Goal: Task Accomplishment & Management: Use online tool/utility

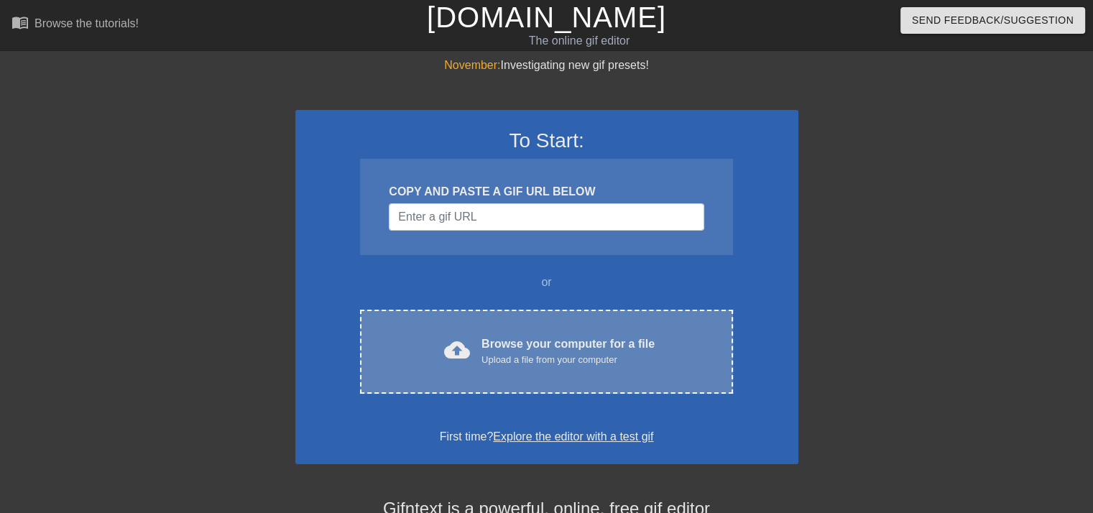
click at [554, 336] on div "Browse your computer for a file Upload a file from your computer" at bounding box center [567, 352] width 173 height 32
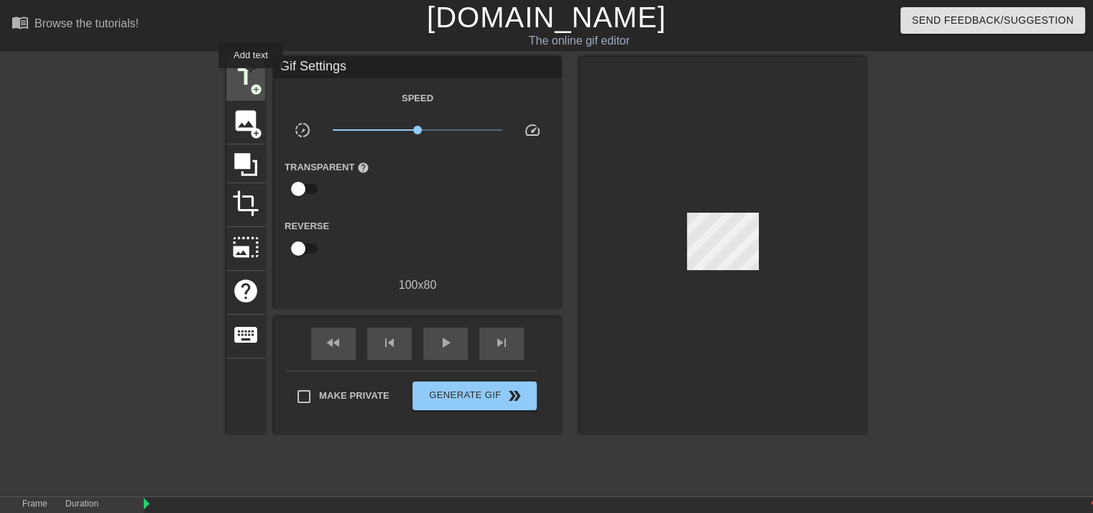
click at [251, 78] on span "title" at bounding box center [245, 76] width 27 height 27
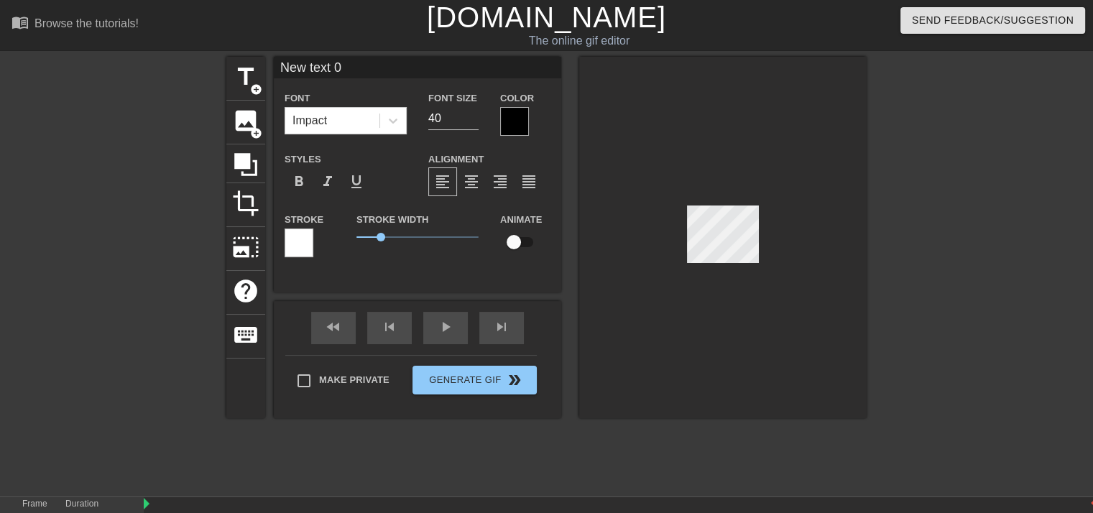
click at [363, 77] on input "New text 0" at bounding box center [417, 68] width 287 height 22
type input "N"
type input "SOL 1-15"
click at [520, 121] on div at bounding box center [514, 121] width 29 height 29
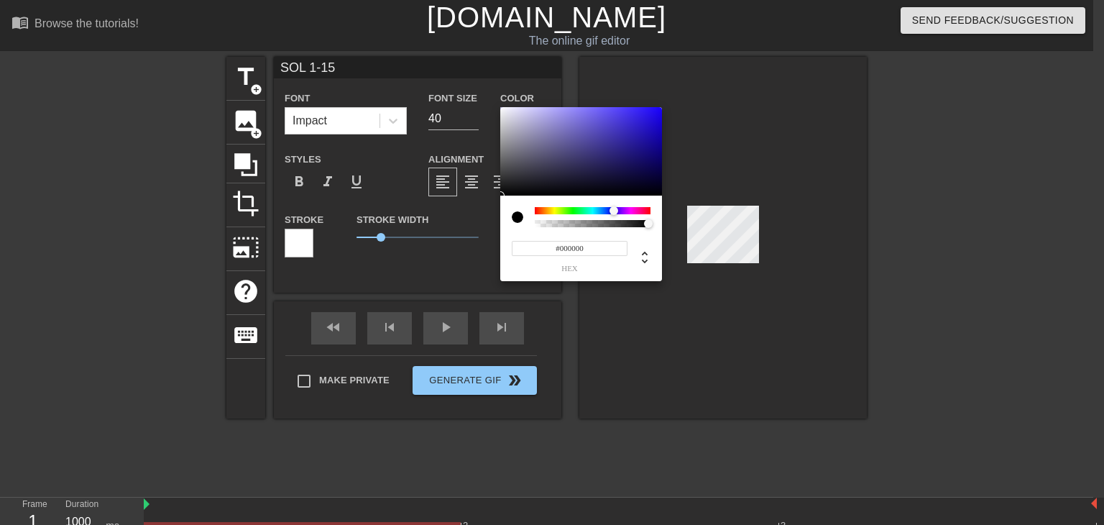
click at [614, 211] on div at bounding box center [593, 210] width 116 height 7
click at [615, 152] on div at bounding box center [581, 151] width 162 height 89
click at [621, 164] on div at bounding box center [581, 151] width 162 height 89
type input "#1D165A"
click at [622, 165] on div at bounding box center [620, 164] width 9 height 9
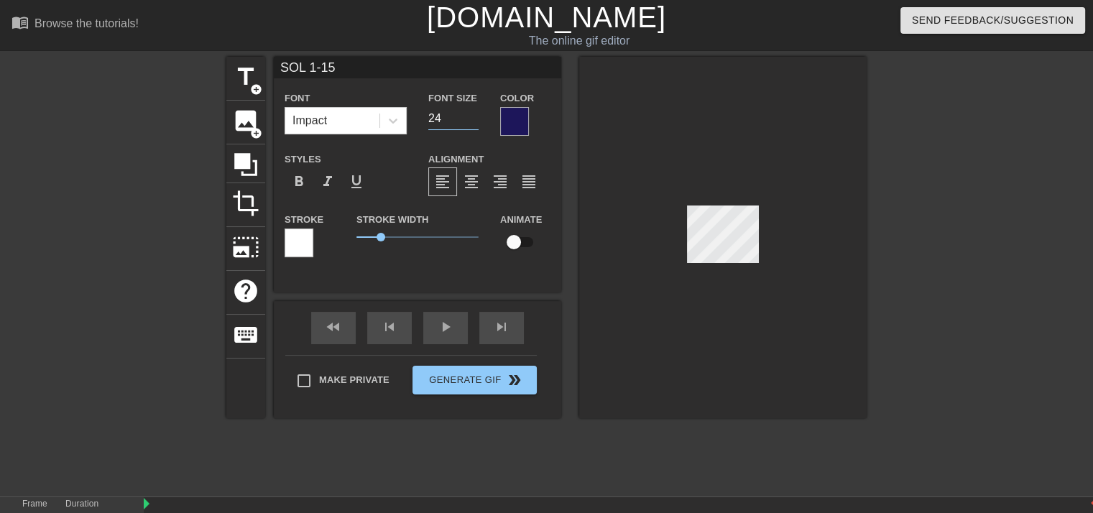
click at [473, 119] on input "24" at bounding box center [453, 118] width 50 height 23
click at [473, 119] on input "23" at bounding box center [453, 118] width 50 height 23
type input "24"
click at [473, 113] on input "24" at bounding box center [453, 118] width 50 height 23
click at [548, 97] on div "Color" at bounding box center [525, 112] width 50 height 47
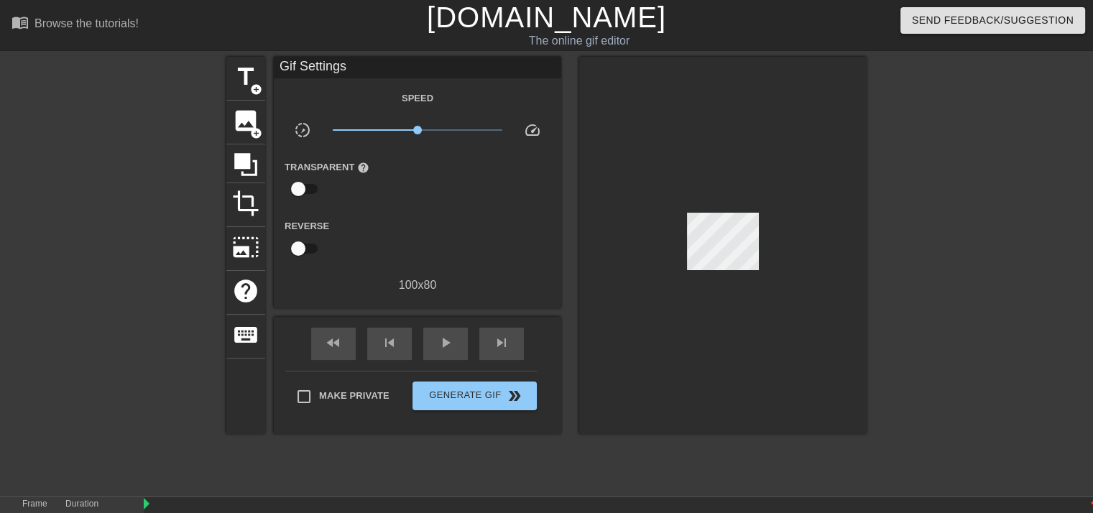
click at [769, 345] on div at bounding box center [722, 245] width 287 height 377
click at [744, 137] on div at bounding box center [722, 245] width 287 height 377
click at [249, 81] on span "title" at bounding box center [245, 76] width 27 height 27
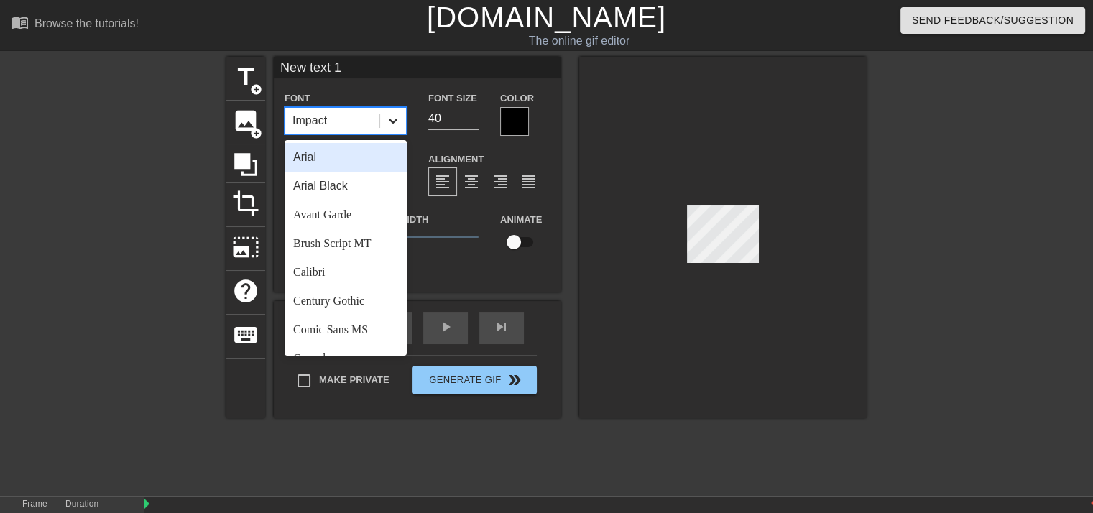
click at [391, 120] on icon at bounding box center [393, 121] width 9 height 5
drag, startPoint x: 342, startPoint y: 216, endPoint x: 356, endPoint y: 60, distance: 157.2
click at [356, 60] on div "New text 1 Font option Arial focused, 1 of 24. 24 results available. Use Up and…" at bounding box center [417, 163] width 287 height 213
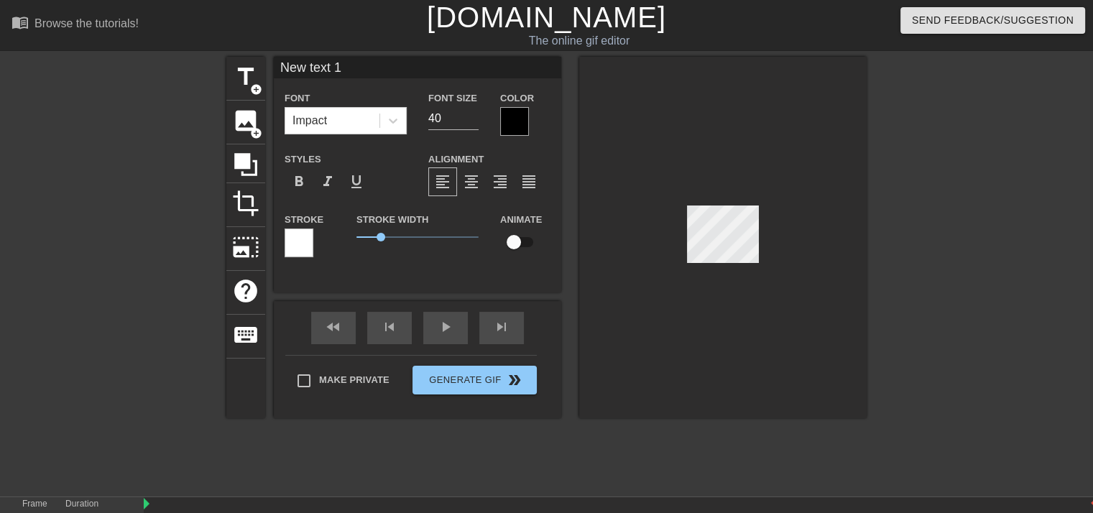
click at [356, 60] on input "New text 1" at bounding box center [417, 68] width 287 height 22
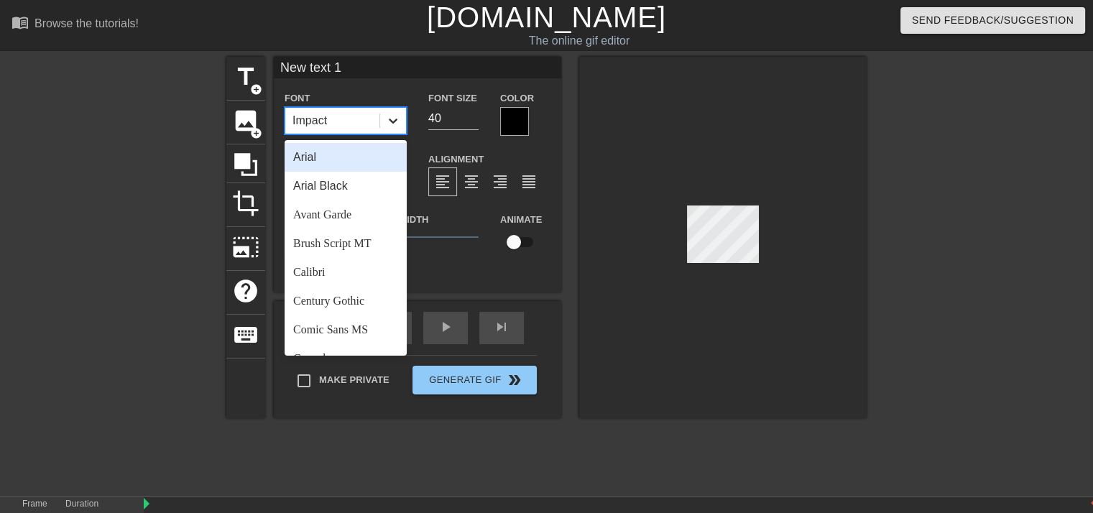
click at [392, 122] on icon at bounding box center [393, 121] width 9 height 5
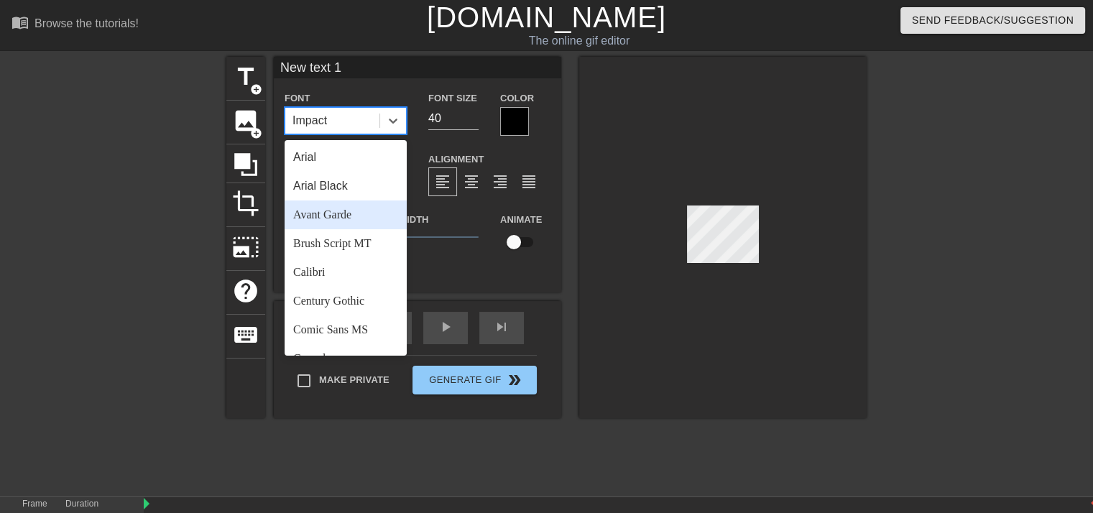
click at [345, 217] on div "Avant Garde" at bounding box center [346, 214] width 122 height 29
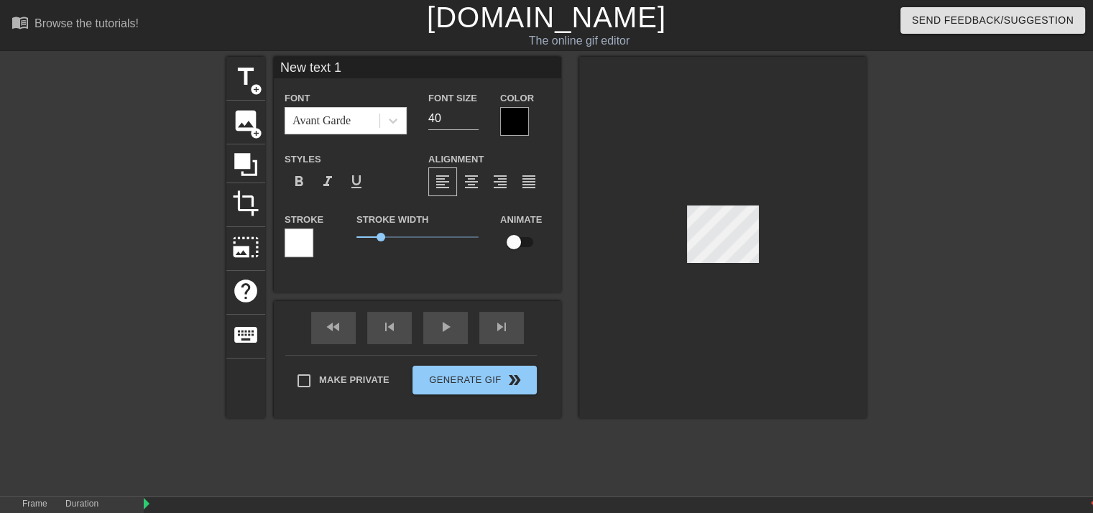
click at [369, 75] on input "New text 1" at bounding box center [417, 68] width 287 height 22
type input "N"
type input "SYMPHONY"
click at [475, 119] on input "24" at bounding box center [453, 118] width 50 height 23
click at [475, 119] on input "14" at bounding box center [453, 118] width 50 height 23
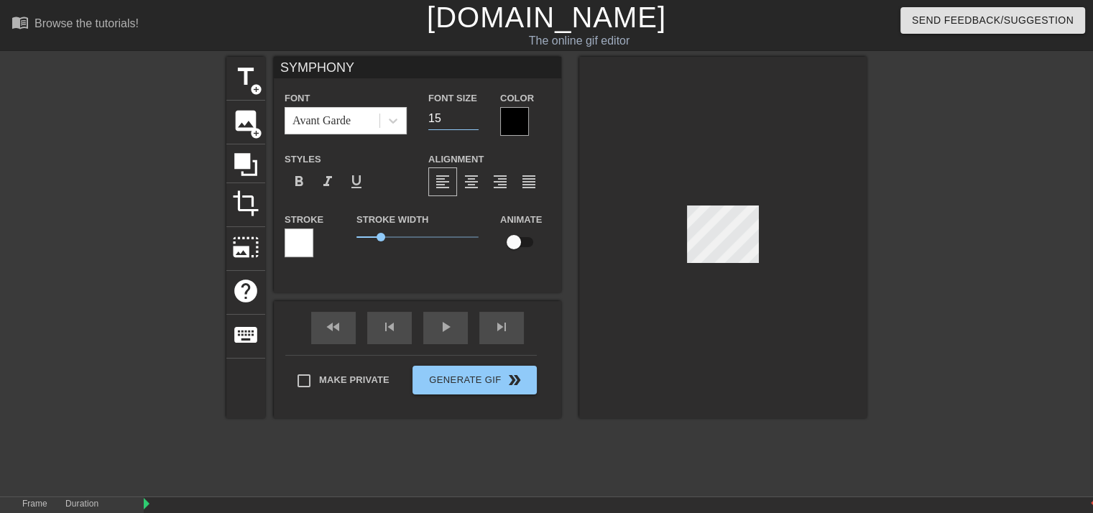
click at [475, 116] on input "15" at bounding box center [453, 118] width 50 height 23
type input "16"
click at [475, 116] on input "16" at bounding box center [453, 118] width 50 height 23
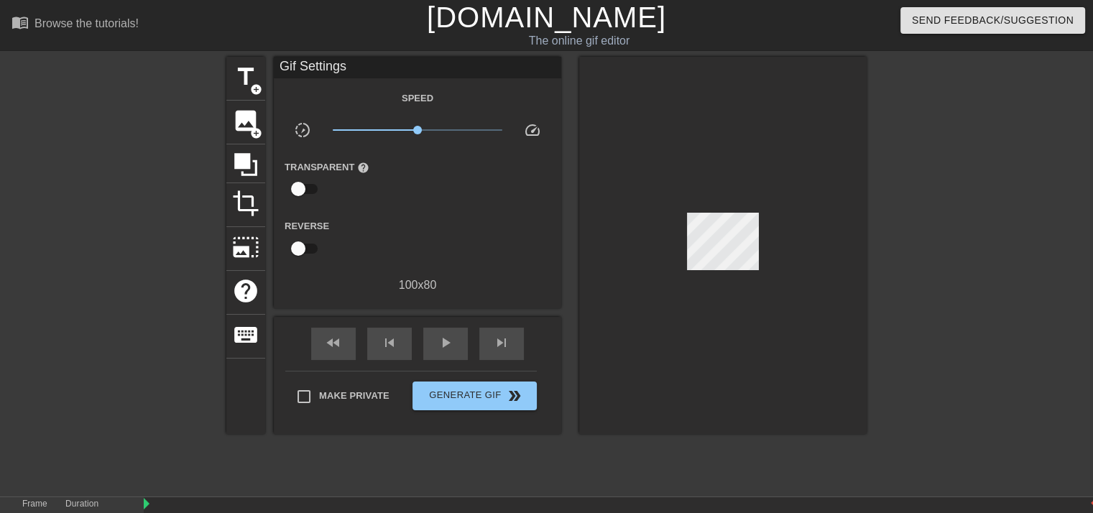
click at [607, 128] on div at bounding box center [722, 245] width 287 height 377
click at [247, 78] on span "title" at bounding box center [245, 76] width 27 height 27
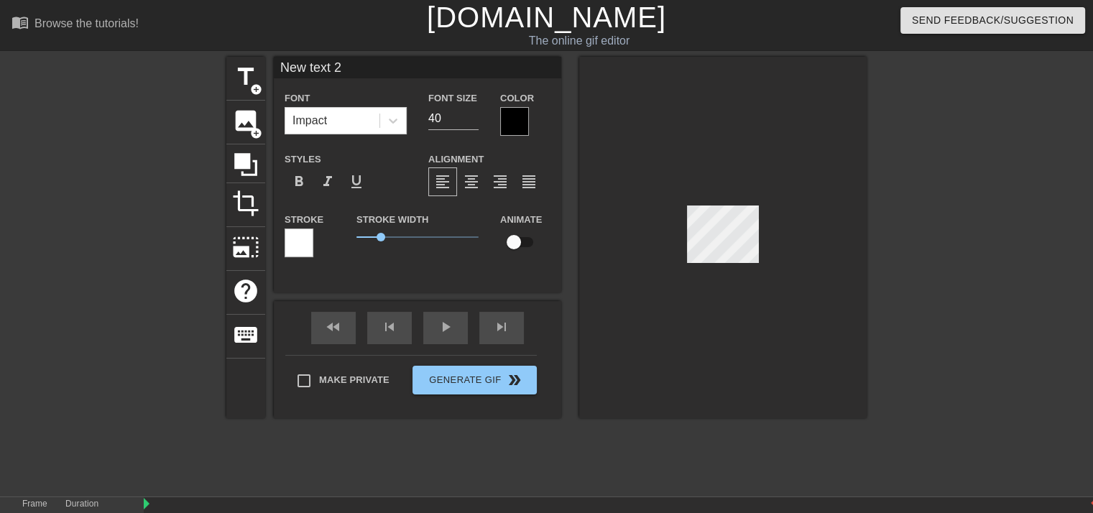
click at [360, 76] on input "New text 2" at bounding box center [417, 68] width 287 height 22
type input "N"
type input "OF LIFE"
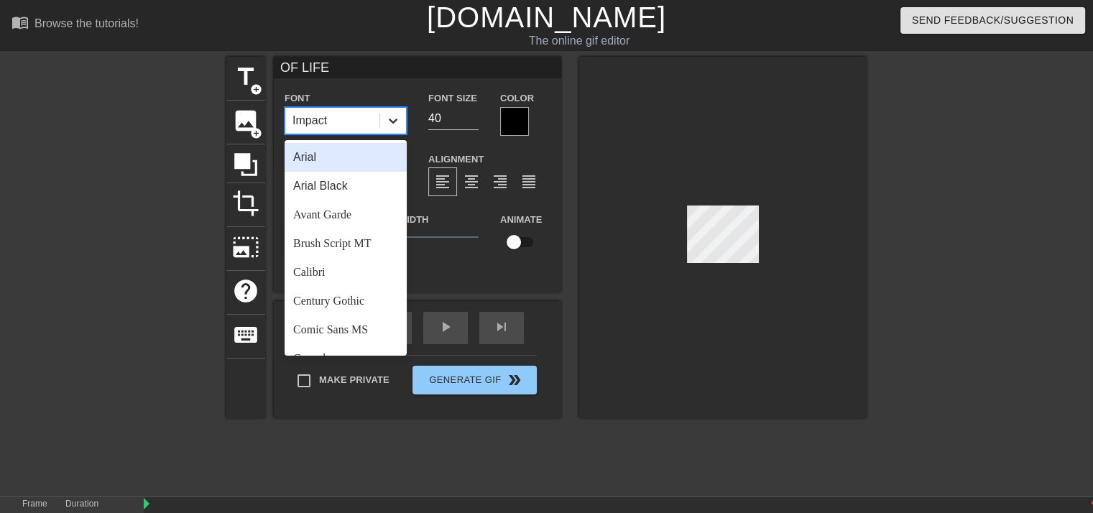
click at [390, 119] on icon at bounding box center [393, 121] width 9 height 5
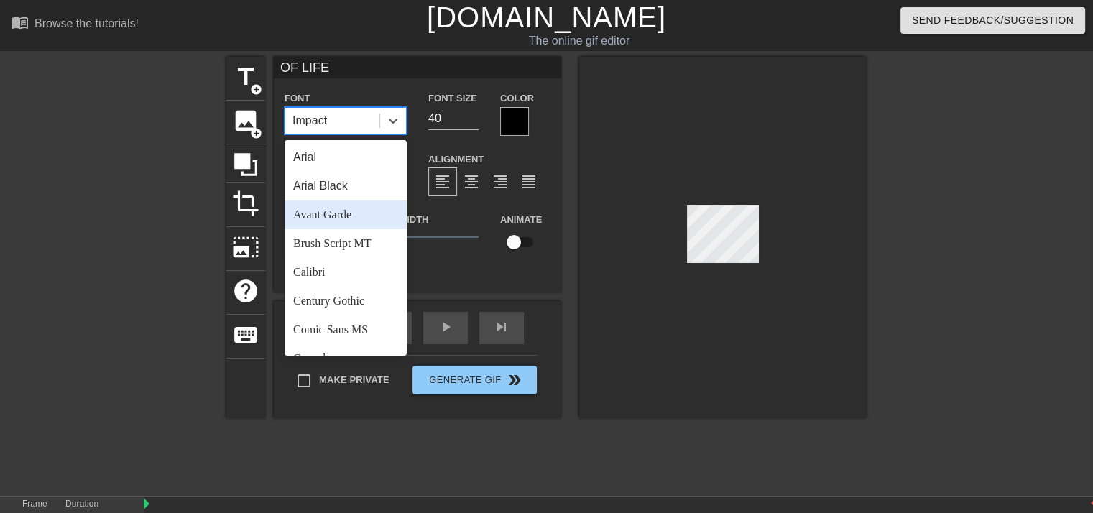
click at [335, 220] on div "Avant Garde" at bounding box center [346, 214] width 122 height 29
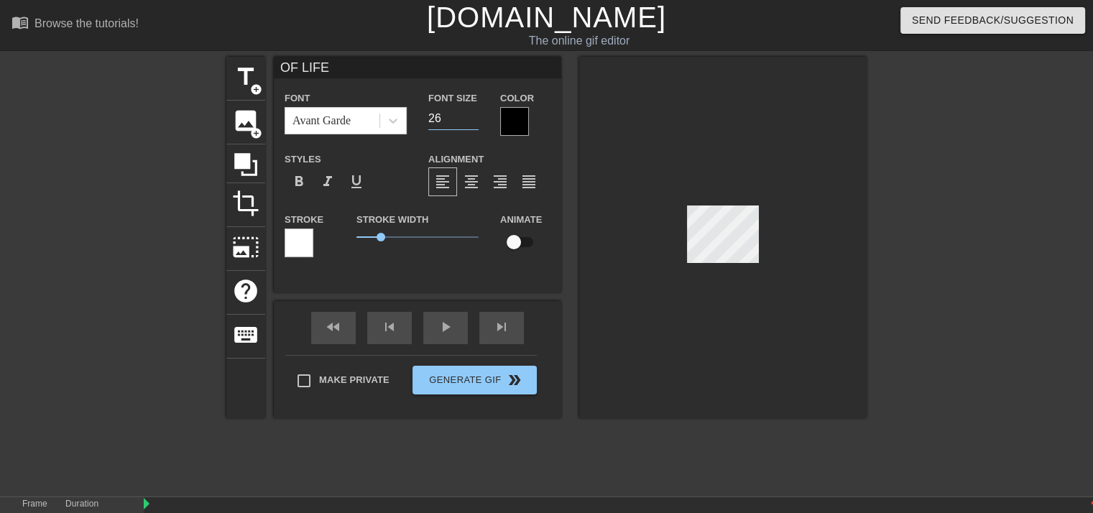
click at [471, 123] on input "26" at bounding box center [453, 118] width 50 height 23
click at [471, 123] on input "25" at bounding box center [453, 118] width 50 height 23
click at [471, 123] on input "24" at bounding box center [453, 118] width 50 height 23
click at [471, 123] on input "23" at bounding box center [453, 118] width 50 height 23
click at [472, 124] on input "23" at bounding box center [453, 118] width 50 height 23
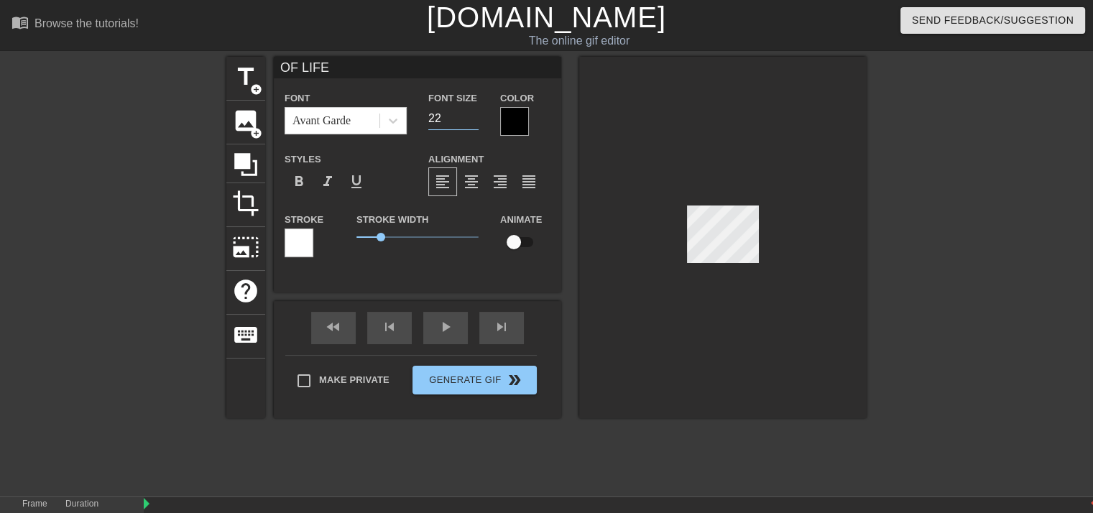
click at [473, 120] on input "22" at bounding box center [453, 118] width 50 height 23
click at [473, 120] on input "21" at bounding box center [453, 118] width 50 height 23
click at [473, 120] on input "20" at bounding box center [453, 118] width 50 height 23
type input "19"
click at [473, 120] on input "19" at bounding box center [453, 118] width 50 height 23
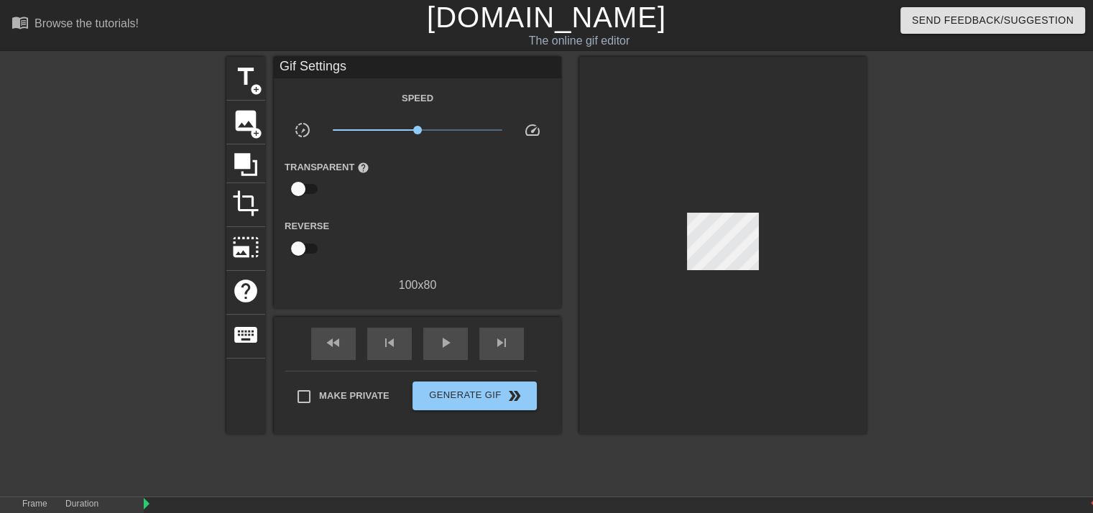
click at [615, 130] on div at bounding box center [722, 245] width 287 height 377
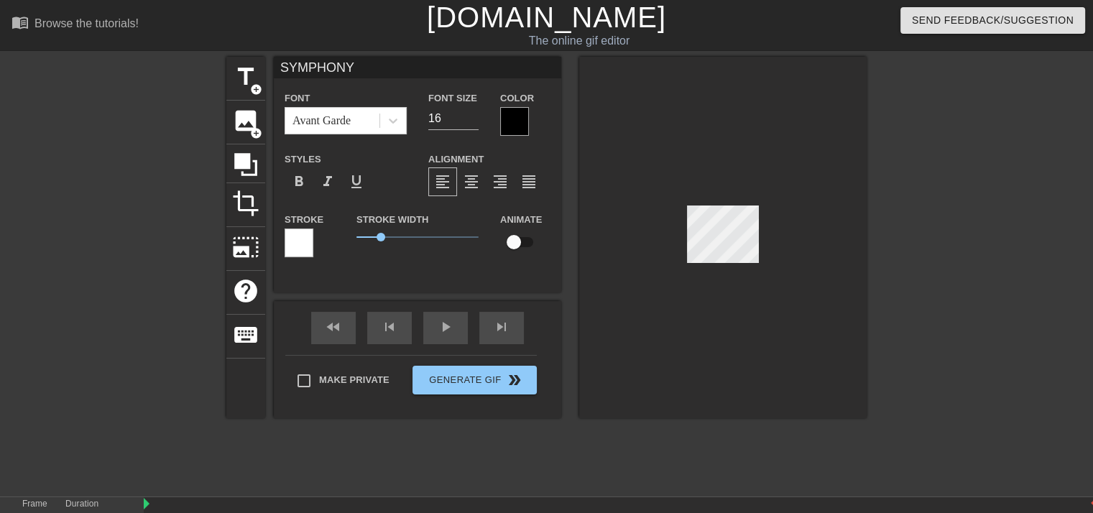
type input "OF LIFE"
click at [471, 121] on input "18" at bounding box center [453, 118] width 50 height 23
type input "17"
click at [471, 121] on input "17" at bounding box center [453, 118] width 50 height 23
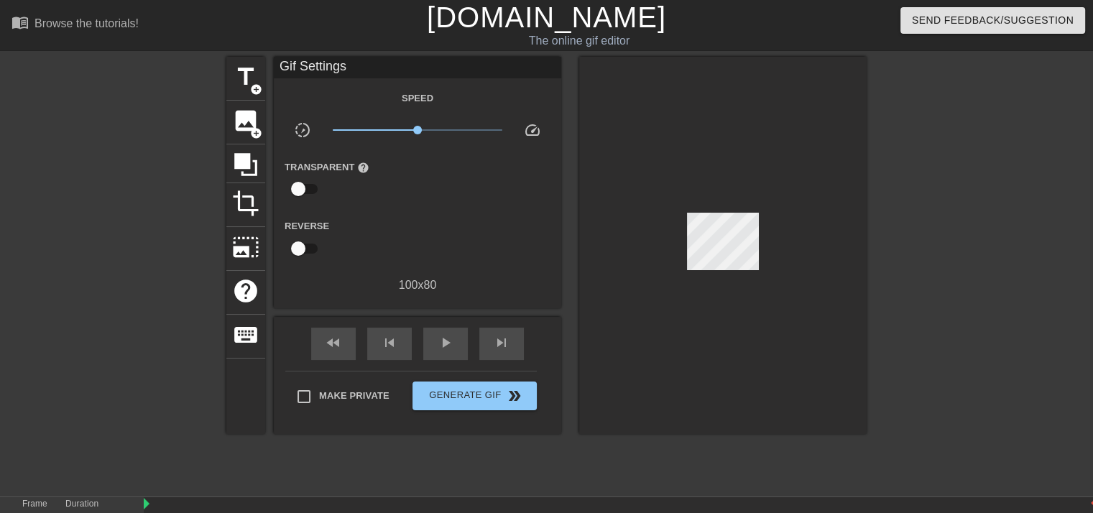
click at [623, 116] on div at bounding box center [722, 245] width 287 height 377
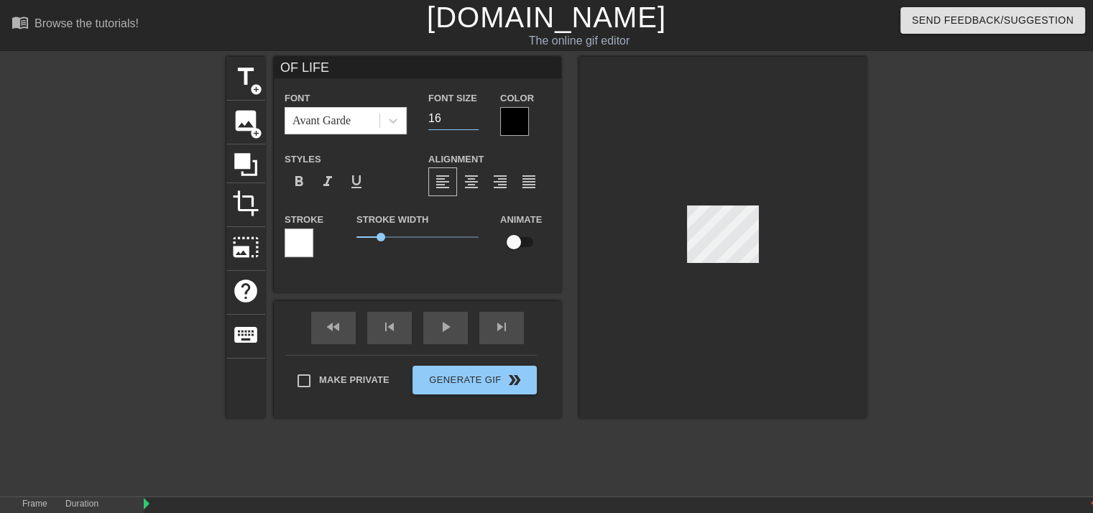
type input "16"
click at [471, 121] on input "16" at bounding box center [453, 118] width 50 height 23
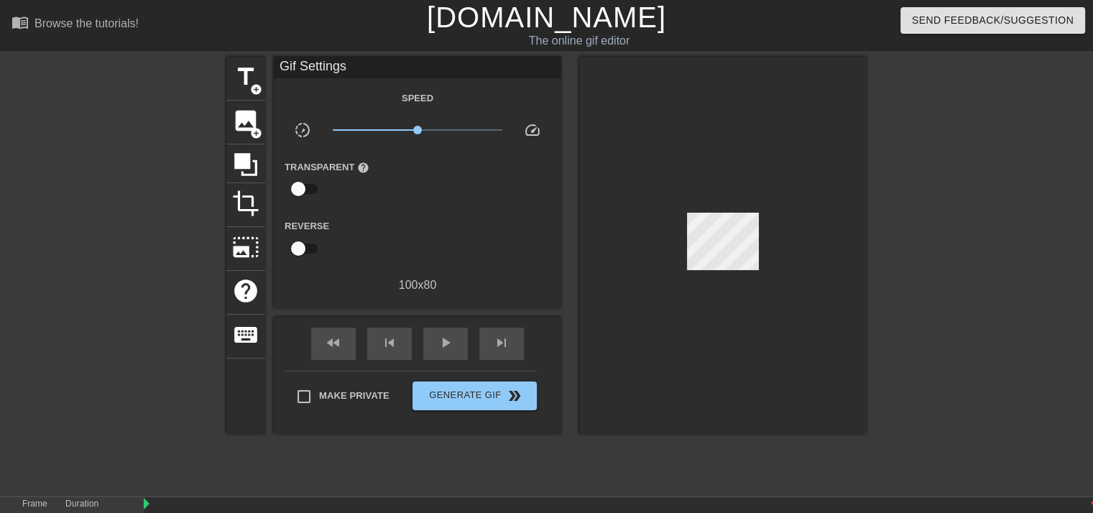
click at [634, 119] on div at bounding box center [722, 245] width 287 height 377
click at [844, 199] on div at bounding box center [722, 245] width 287 height 377
click at [838, 255] on div at bounding box center [722, 245] width 287 height 377
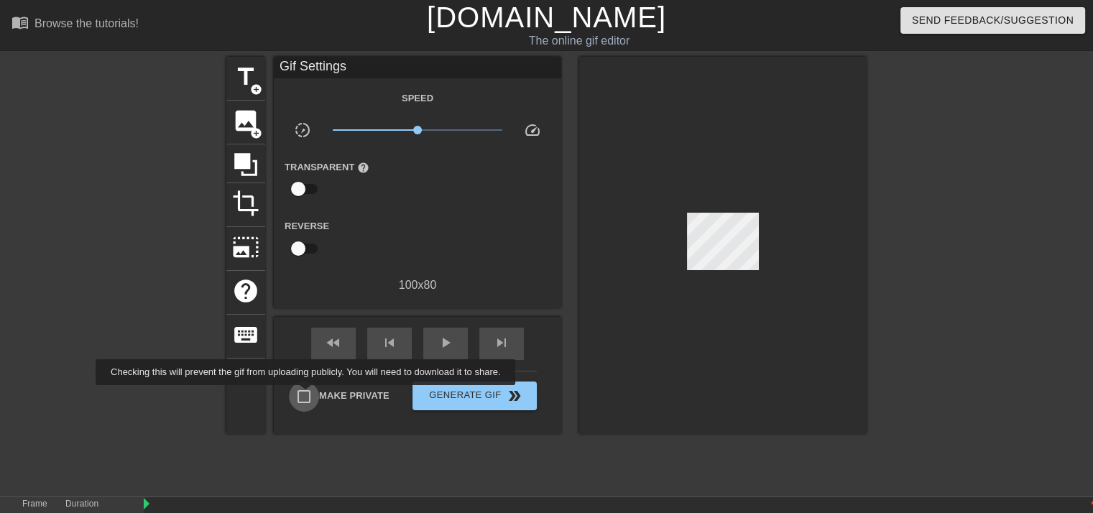
click at [308, 395] on input "Make Private" at bounding box center [304, 397] width 30 height 30
checkbox input "true"
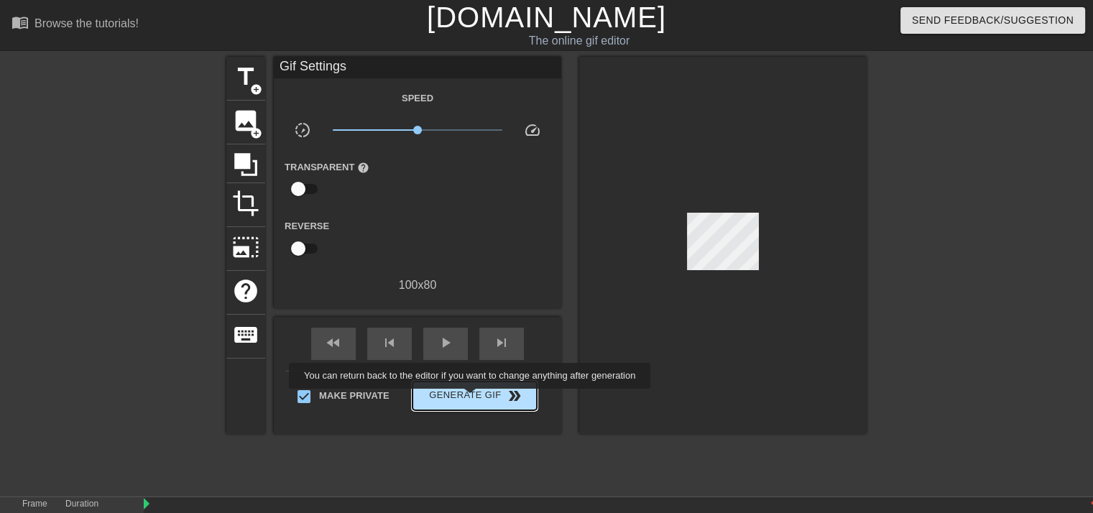
click at [471, 399] on span "Generate Gif double_arrow" at bounding box center [474, 395] width 113 height 17
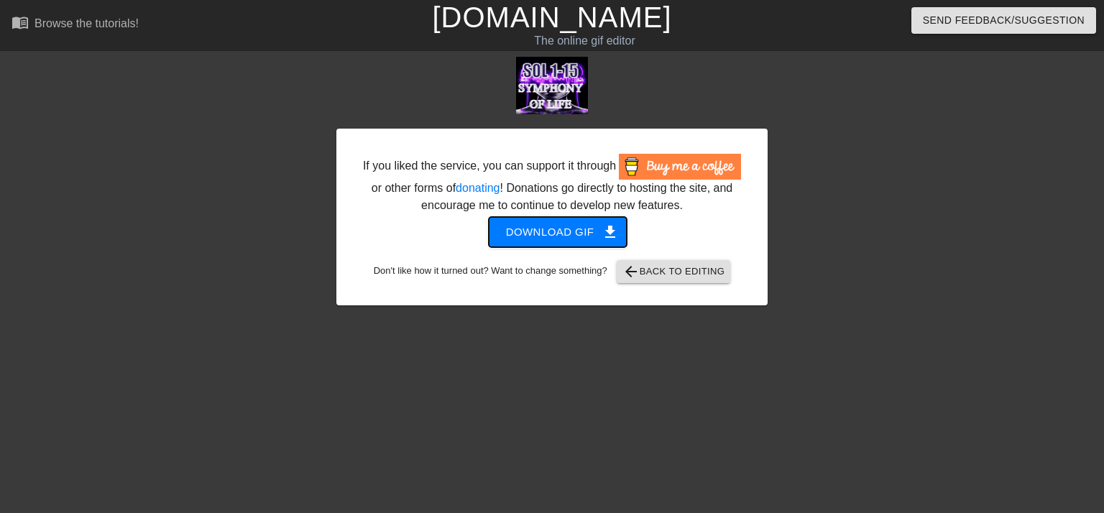
click at [559, 231] on span "Download gif get_app" at bounding box center [558, 232] width 104 height 19
